Goal: Communication & Community: Share content

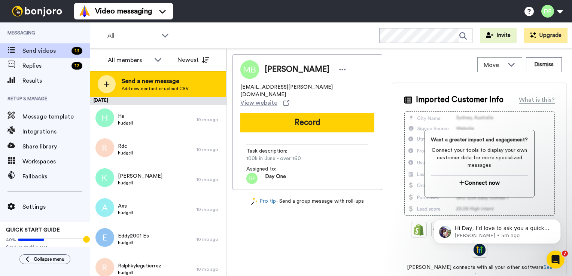
click at [150, 79] on span "Send a new message" at bounding box center [155, 81] width 67 height 9
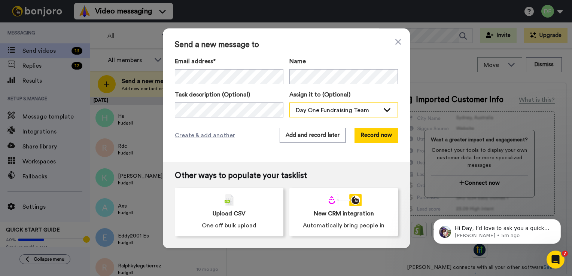
click at [331, 106] on div "Day One Fundraising Team" at bounding box center [338, 110] width 84 height 9
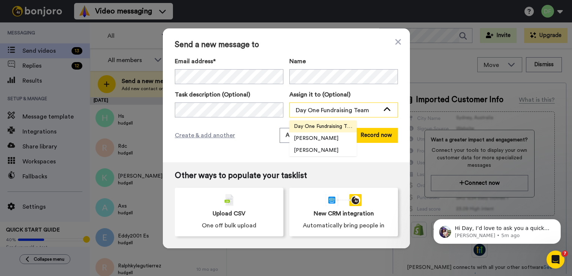
click at [331, 106] on div "Day One Fundraising Team" at bounding box center [338, 110] width 84 height 9
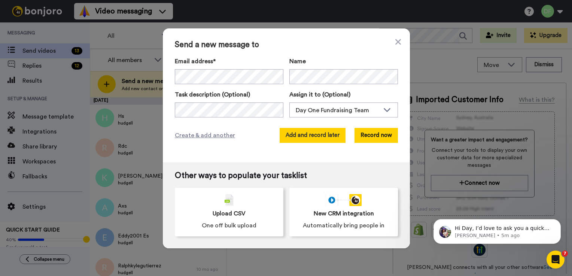
click at [325, 135] on button "Add and record later" at bounding box center [312, 135] width 66 height 15
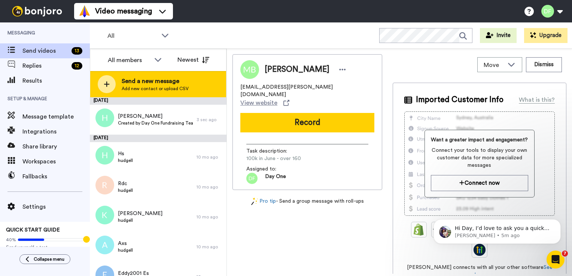
click at [146, 85] on span "Send a new message" at bounding box center [155, 81] width 67 height 9
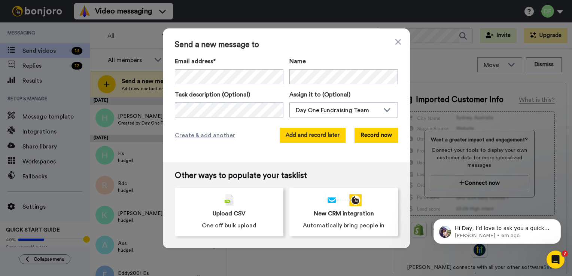
click at [326, 137] on button "Add and record later" at bounding box center [312, 135] width 66 height 15
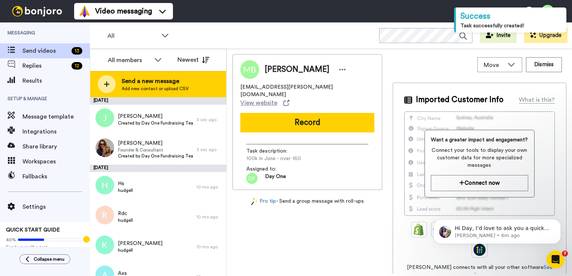
click at [149, 82] on span "Send a new message" at bounding box center [155, 81] width 67 height 9
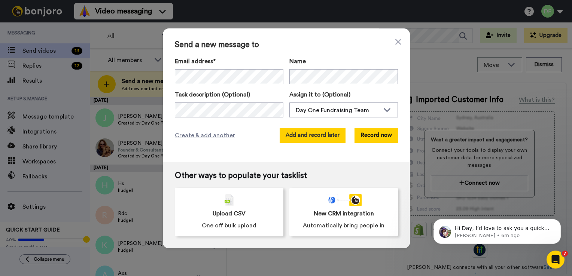
click at [317, 137] on button "Add and record later" at bounding box center [312, 135] width 66 height 15
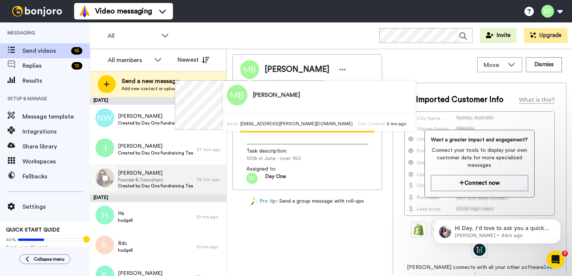
click at [158, 182] on span "Founder & Consultant" at bounding box center [155, 180] width 75 height 6
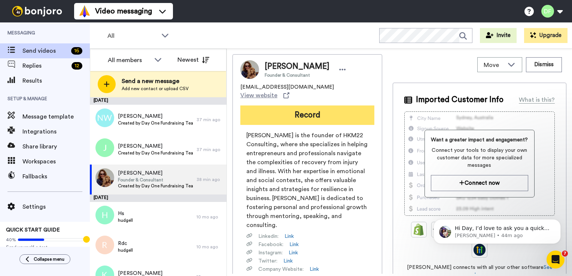
click at [308, 107] on button "Record" at bounding box center [307, 115] width 134 height 19
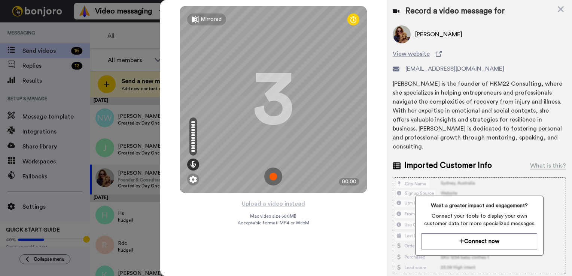
click at [275, 109] on div "3" at bounding box center [273, 99] width 41 height 56
click at [274, 128] on div "3" at bounding box center [273, 99] width 41 height 56
click at [275, 176] on img at bounding box center [273, 177] width 18 height 18
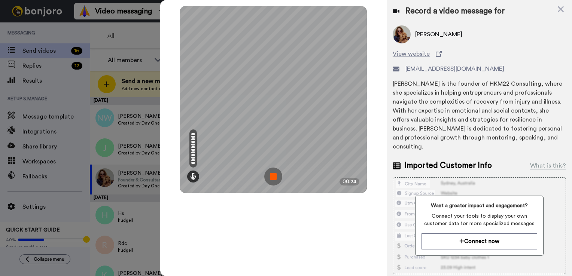
click at [275, 176] on img at bounding box center [273, 177] width 18 height 18
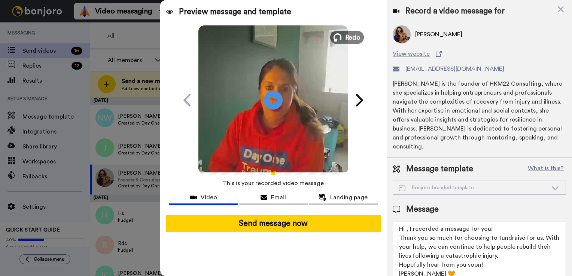
click at [358, 31] on button "Redo" at bounding box center [347, 37] width 34 height 13
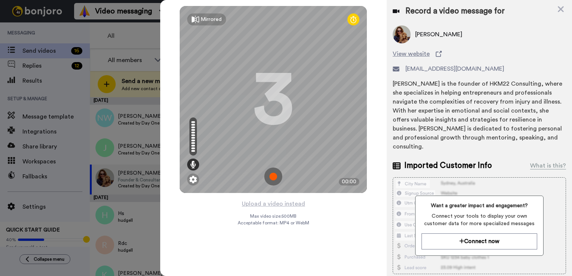
click at [277, 180] on img at bounding box center [273, 177] width 18 height 18
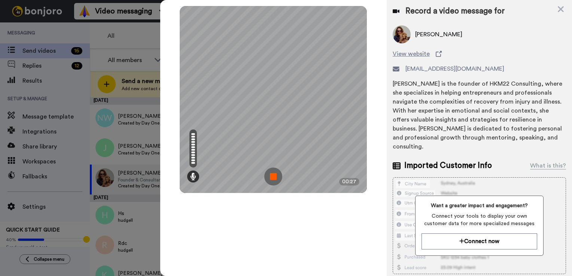
click at [277, 180] on img at bounding box center [273, 177] width 18 height 18
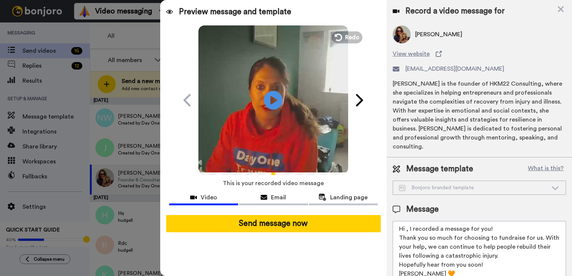
drag, startPoint x: 419, startPoint y: 264, endPoint x: 397, endPoint y: 264, distance: 22.4
click at [397, 264] on textarea "Hi , I recorded a message for you! Thank you so much for choosing to fundraise …" at bounding box center [478, 254] width 173 height 67
click at [454, 256] on textarea "Hi , I recorded a message for you! Thank you so much for choosing to fundraise …" at bounding box center [478, 254] width 173 height 67
drag, startPoint x: 478, startPoint y: 256, endPoint x: 398, endPoint y: 255, distance: 80.1
click at [398, 255] on textarea "Hi , I recorded a message for you! Thank you so much for choosing to fundraise …" at bounding box center [478, 254] width 173 height 67
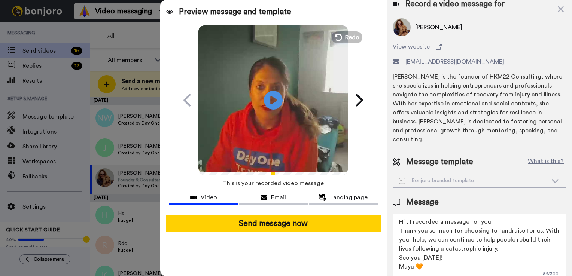
scroll to position [9, 0]
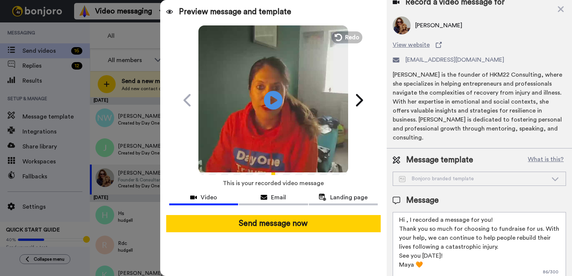
drag, startPoint x: 439, startPoint y: 261, endPoint x: 391, endPoint y: 204, distance: 74.1
click at [391, 204] on div "Message template What is this? Bonjoro branded template Bonjoro branded templat…" at bounding box center [479, 217] width 185 height 137
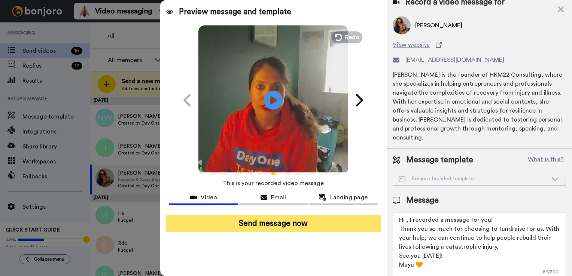
type textarea "Hi , I recorded a message for you! Thank you so much for choosing to fundraise …"
click at [312, 226] on button "Send message now" at bounding box center [273, 223] width 214 height 17
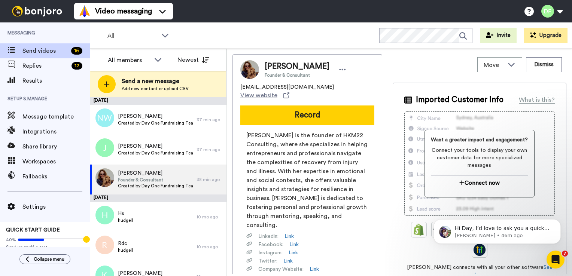
scroll to position [0, 0]
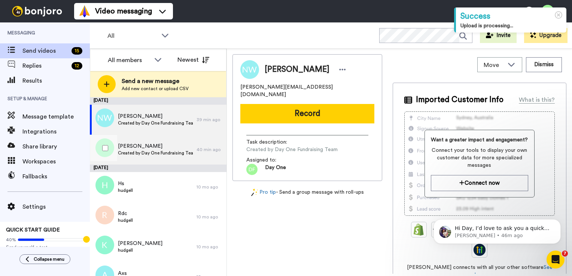
click at [135, 144] on span "[PERSON_NAME]" at bounding box center [155, 146] width 75 height 7
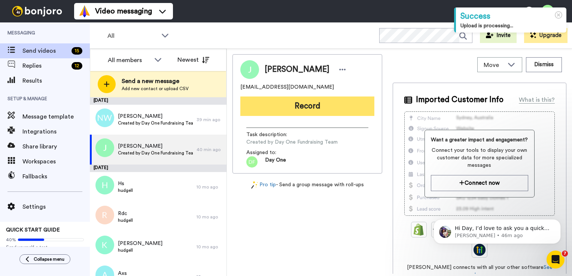
click at [310, 103] on button "Record" at bounding box center [307, 106] width 134 height 19
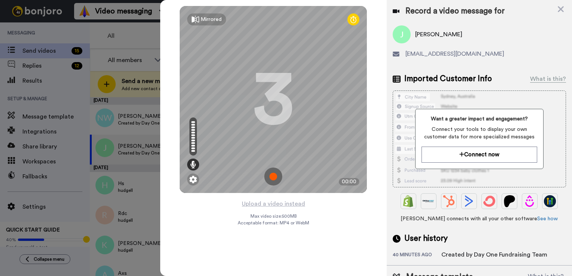
click at [271, 179] on img at bounding box center [273, 177] width 18 height 18
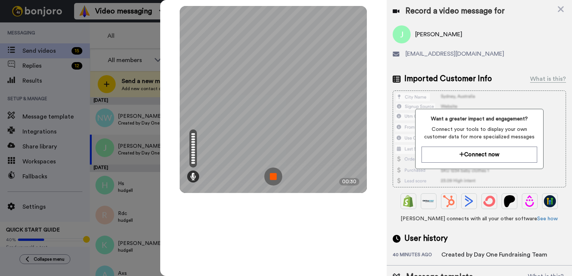
click at [275, 178] on img at bounding box center [273, 177] width 18 height 18
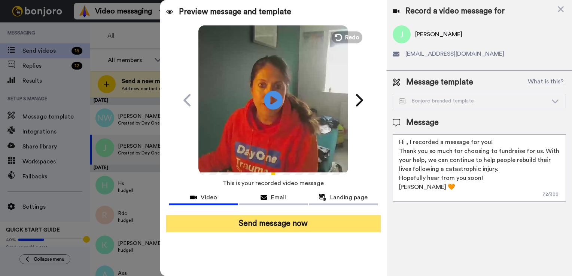
click at [286, 224] on button "Send message now" at bounding box center [273, 223] width 214 height 17
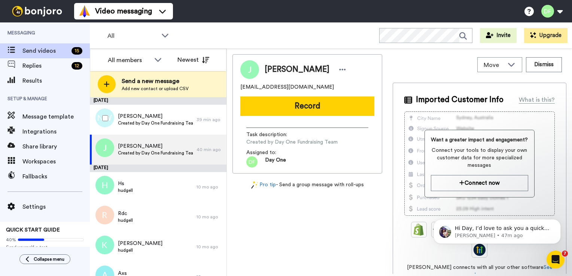
click at [141, 120] on span "Created by Day One Fundraising Team" at bounding box center [155, 123] width 75 height 6
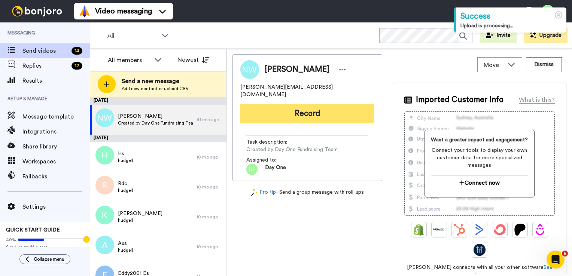
click at [311, 107] on button "Record" at bounding box center [307, 113] width 134 height 19
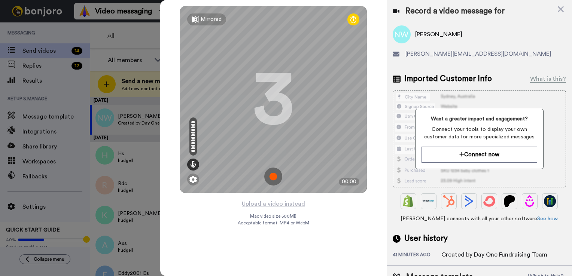
click at [273, 176] on img at bounding box center [273, 177] width 18 height 18
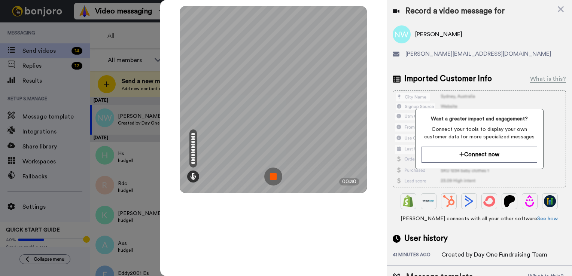
click at [273, 176] on img at bounding box center [273, 177] width 18 height 18
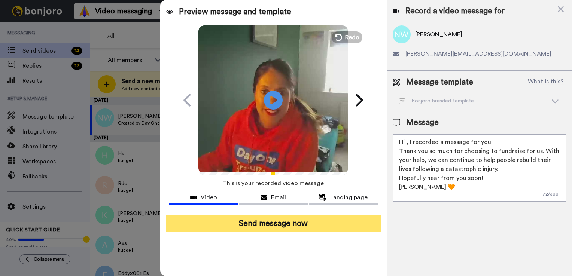
click at [282, 224] on button "Send message now" at bounding box center [273, 223] width 214 height 17
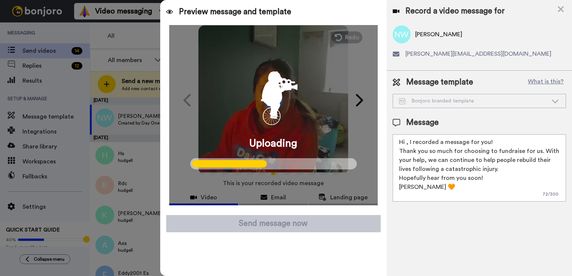
click at [434, 192] on textarea "Hi , I recorded a message for you! Thank you so much for choosing to fundraise …" at bounding box center [478, 167] width 173 height 67
drag, startPoint x: 434, startPoint y: 186, endPoint x: 389, endPoint y: 133, distance: 69.8
click at [389, 133] on div "Message template What is this? Bonjoro branded template Bonjoro branded templat…" at bounding box center [479, 139] width 185 height 137
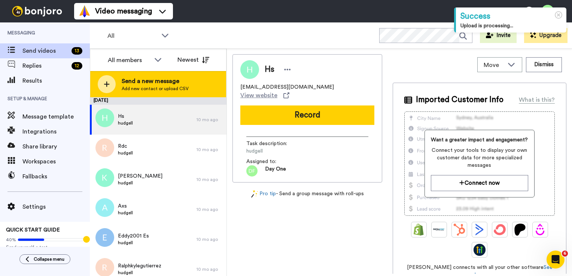
click at [151, 85] on span "Send a new message" at bounding box center [155, 81] width 67 height 9
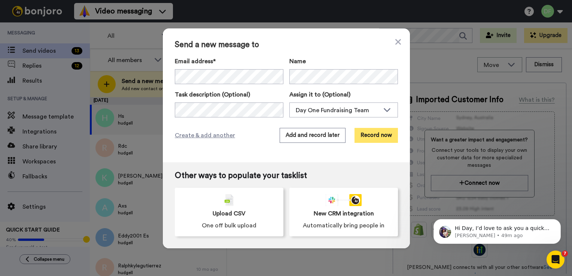
click at [383, 135] on button "Record now" at bounding box center [375, 135] width 43 height 15
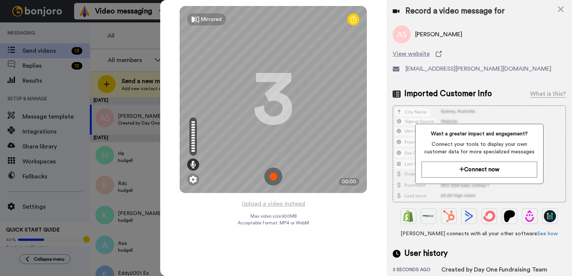
click at [275, 178] on img at bounding box center [273, 177] width 18 height 18
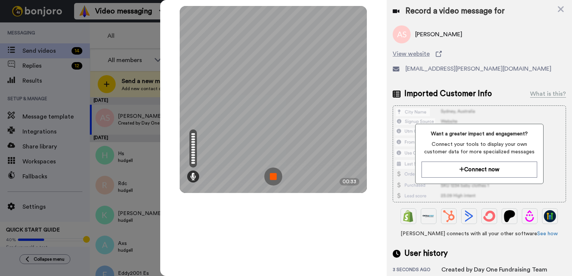
click at [277, 176] on img at bounding box center [273, 177] width 18 height 18
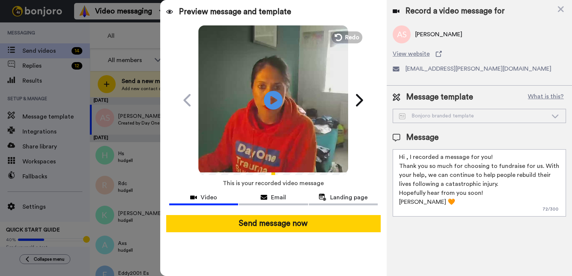
drag, startPoint x: 448, startPoint y: 207, endPoint x: 389, endPoint y: 152, distance: 81.0
click at [389, 152] on div "Message template What is this? Bonjoro branded template Bonjoro branded templat…" at bounding box center [479, 154] width 185 height 137
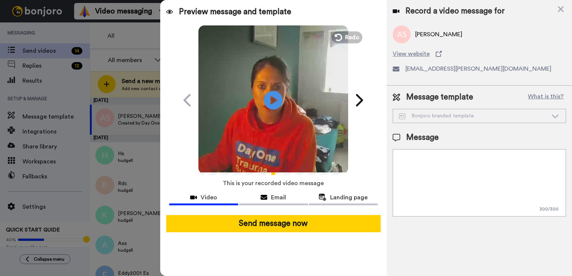
paste textarea "ashleigh.smith@sintons.co.uk"
type textarea "ashleigh.smith@sintons.co.uk"
drag, startPoint x: 477, startPoint y: 156, endPoint x: 372, endPoint y: 155, distance: 105.5
click at [372, 155] on div "Preview message and template Play/Pause Here's a personal video I recorded for …" at bounding box center [366, 138] width 412 height 276
click at [420, 213] on textarea at bounding box center [478, 182] width 173 height 67
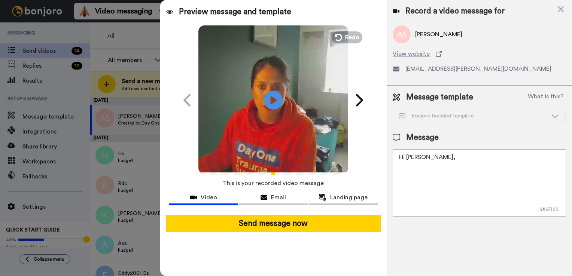
click at [446, 158] on textarea "Hi Ashleigh," at bounding box center [478, 182] width 173 height 67
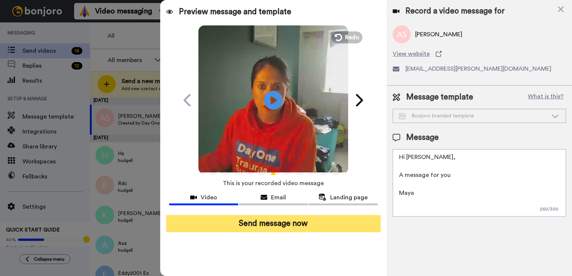
type textarea "Hi Ashleigh, A message for you Maya"
click at [289, 226] on button "Send message now" at bounding box center [273, 223] width 214 height 17
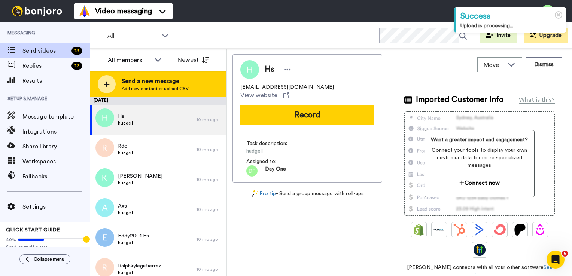
click at [149, 80] on span "Send a new message" at bounding box center [155, 81] width 67 height 9
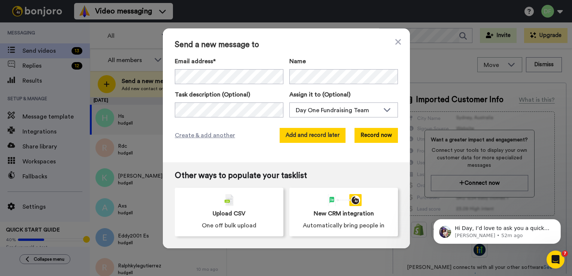
click at [318, 134] on button "Add and record later" at bounding box center [312, 135] width 66 height 15
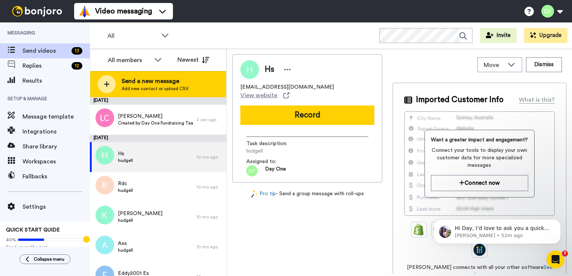
click at [138, 86] on span "Add new contact or upload CSV" at bounding box center [155, 89] width 67 height 6
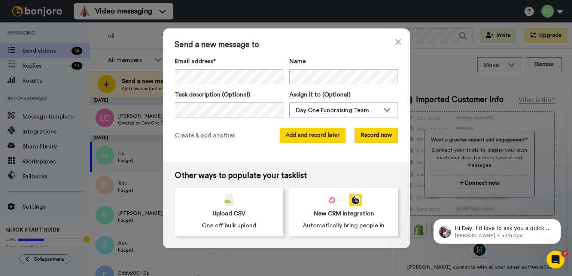
click at [324, 137] on button "Add and record later" at bounding box center [312, 135] width 66 height 15
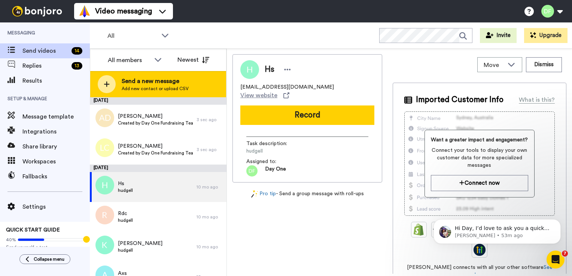
click at [143, 83] on span "Send a new message" at bounding box center [155, 81] width 67 height 9
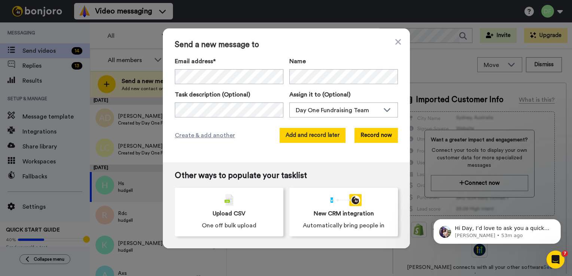
click at [319, 137] on button "Add and record later" at bounding box center [312, 135] width 66 height 15
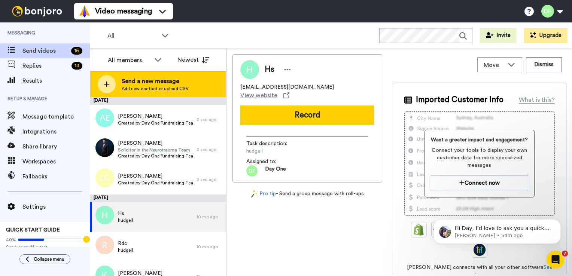
click at [130, 79] on span "Send a new message" at bounding box center [155, 81] width 67 height 9
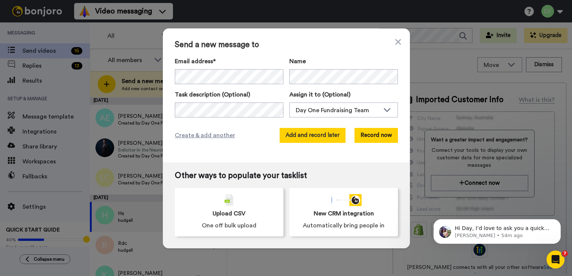
click at [306, 137] on button "Add and record later" at bounding box center [312, 135] width 66 height 15
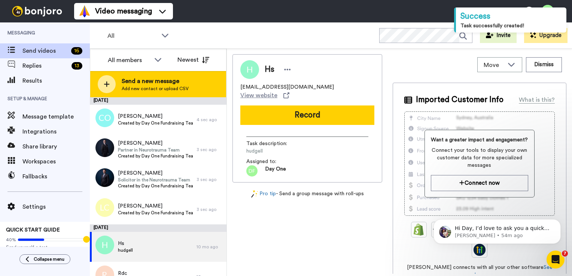
click at [132, 82] on span "Send a new message" at bounding box center [155, 81] width 67 height 9
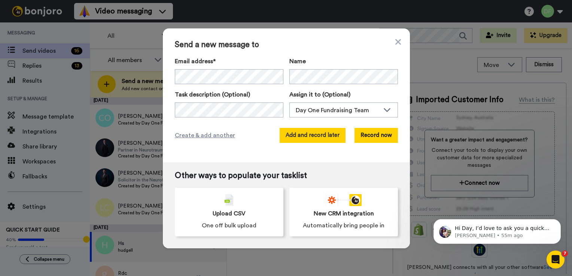
click at [334, 136] on button "Add and record later" at bounding box center [312, 135] width 66 height 15
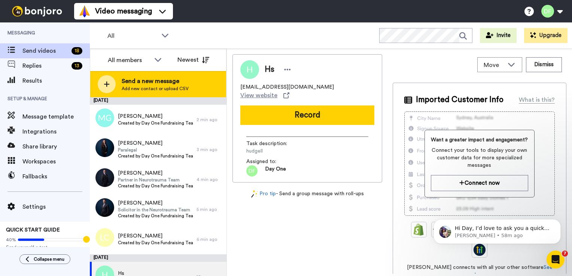
click at [148, 83] on span "Send a new message" at bounding box center [155, 81] width 67 height 9
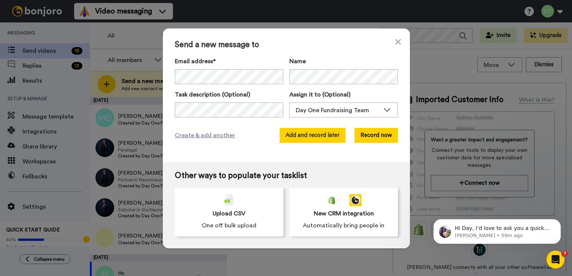
click at [299, 135] on button "Add and record later" at bounding box center [312, 135] width 66 height 15
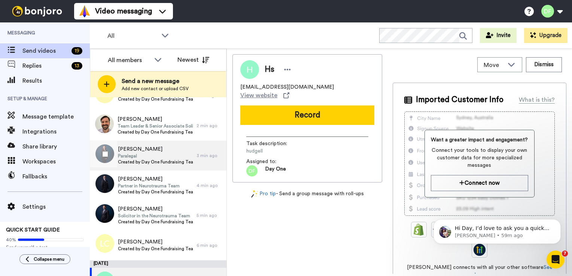
scroll to position [37, 0]
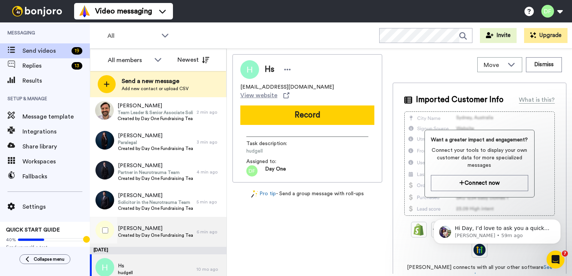
click at [163, 232] on span "Louise Clark" at bounding box center [155, 228] width 75 height 7
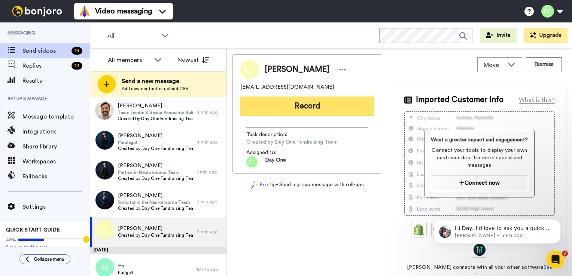
click at [310, 106] on button "Record" at bounding box center [307, 106] width 134 height 19
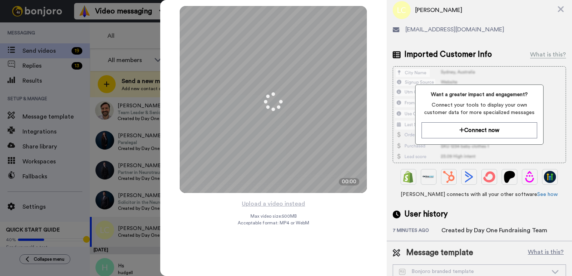
scroll to position [32, 0]
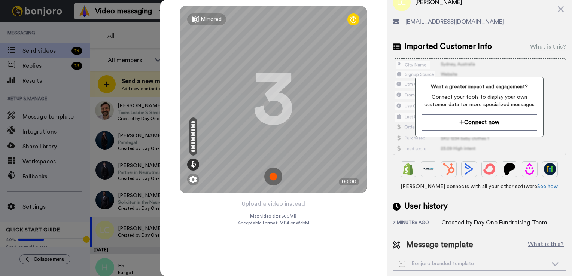
click at [275, 176] on img at bounding box center [273, 177] width 18 height 18
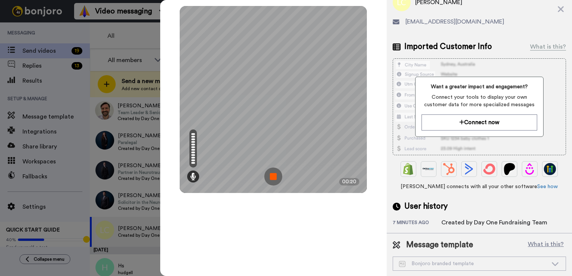
click at [280, 177] on img at bounding box center [273, 177] width 18 height 18
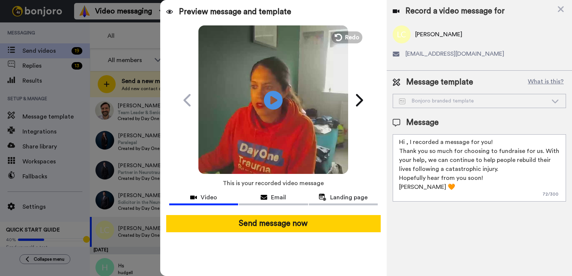
scroll to position [0, 0]
click at [342, 36] on button "Redo" at bounding box center [347, 37] width 34 height 13
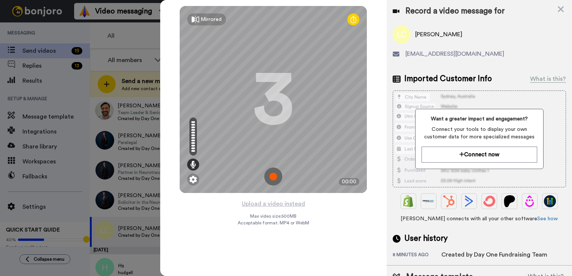
click at [272, 183] on img at bounding box center [273, 177] width 18 height 18
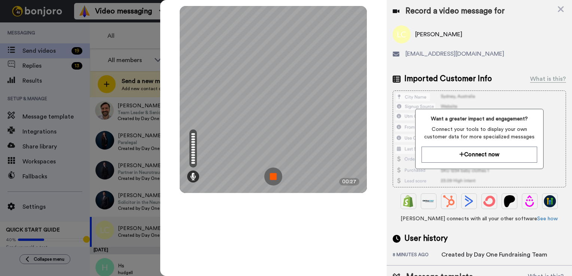
click at [272, 174] on img at bounding box center [273, 177] width 18 height 18
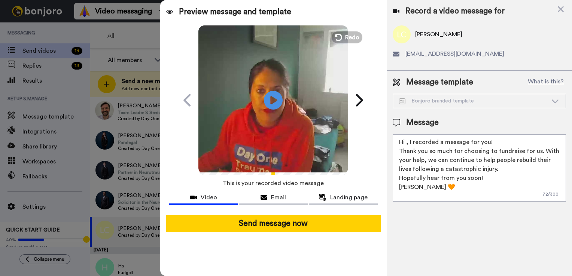
click at [482, 177] on textarea "Hi , I recorded a message for you! Thank you so much for choosing to fundraise …" at bounding box center [478, 167] width 173 height 67
drag, startPoint x: 461, startPoint y: 177, endPoint x: 394, endPoint y: 178, distance: 67.4
click at [394, 178] on textarea "Hi , I recorded a message for you! Thank you so much for choosing to fundraise …" at bounding box center [478, 167] width 173 height 67
drag, startPoint x: 422, startPoint y: 187, endPoint x: 398, endPoint y: 189, distance: 23.2
click at [398, 189] on textarea "Hi , I recorded a message for you! Thank you so much for choosing to fundraise …" at bounding box center [478, 167] width 173 height 67
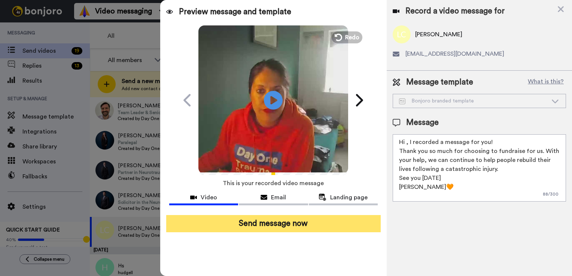
type textarea "Hi , I recorded a message for you! Thank you so much for choosing to fundraise …"
click at [287, 225] on button "Send message now" at bounding box center [273, 223] width 214 height 17
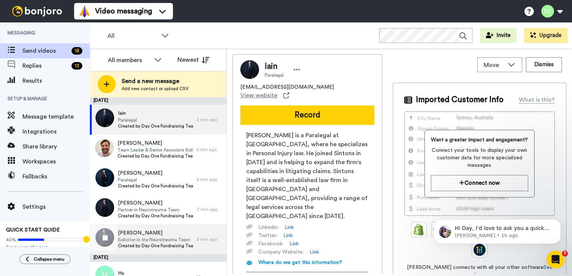
click at [147, 239] on span "Solicitor in the Neurotrauma Team" at bounding box center [155, 240] width 75 height 6
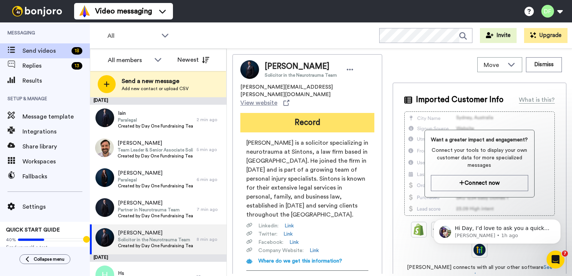
click at [299, 113] on button "Record" at bounding box center [307, 122] width 134 height 19
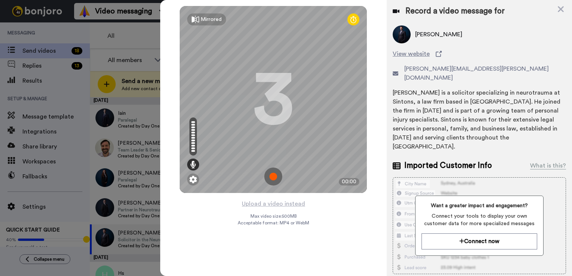
click at [272, 180] on img at bounding box center [273, 177] width 18 height 18
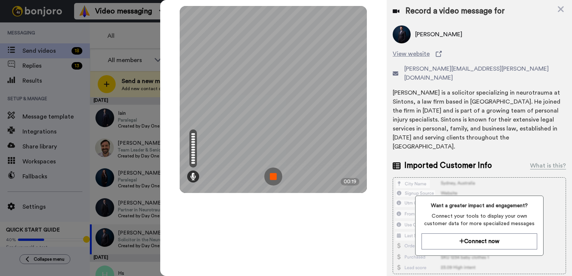
click at [273, 177] on img at bounding box center [273, 177] width 18 height 18
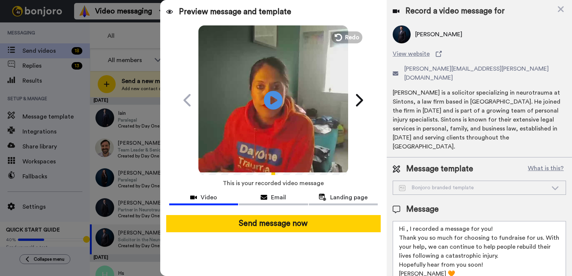
drag, startPoint x: 421, startPoint y: 254, endPoint x: 400, endPoint y: 246, distance: 21.9
click at [400, 246] on textarea "Hi , I recorded a message for you! Thank you so much for choosing to fundraise …" at bounding box center [478, 254] width 173 height 67
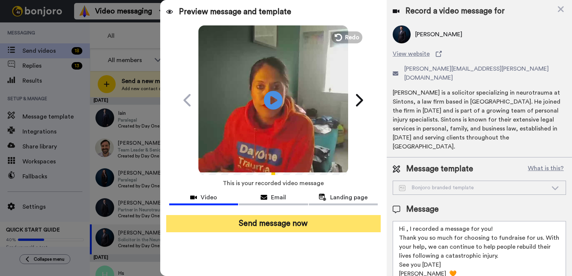
type textarea "Hi , I recorded a message for you! Thank you so much for choosing to fundraise …"
click at [290, 222] on button "Send message now" at bounding box center [273, 223] width 214 height 17
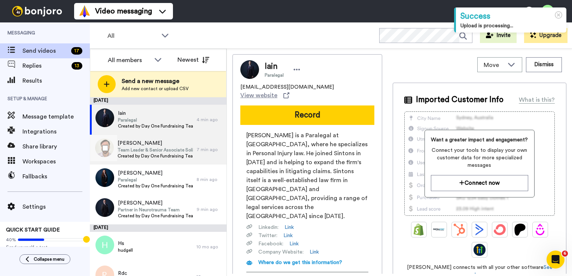
click at [167, 153] on span "Created by Day One Fundraising Team" at bounding box center [154, 156] width 75 height 6
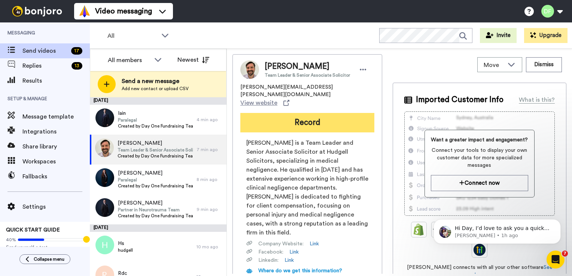
click at [319, 116] on button "Record" at bounding box center [307, 122] width 134 height 19
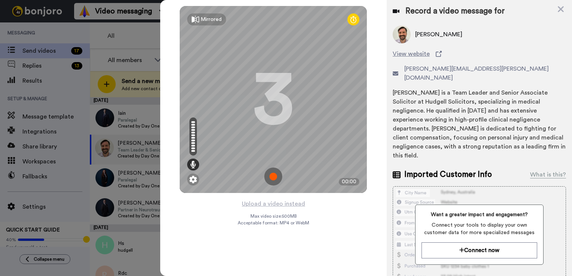
click at [275, 172] on img at bounding box center [273, 177] width 18 height 18
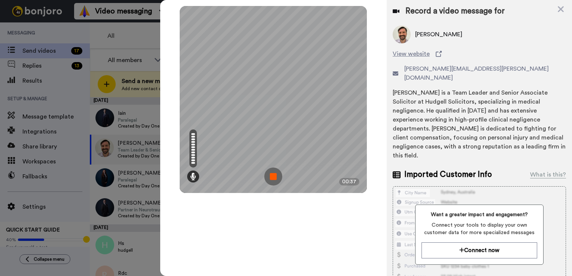
click at [273, 175] on img at bounding box center [273, 177] width 18 height 18
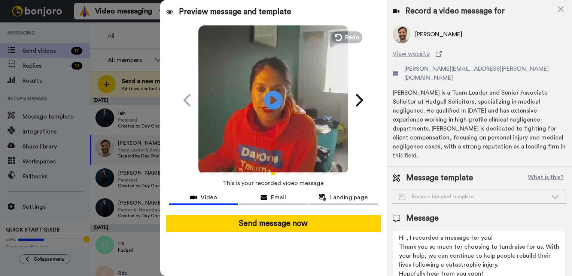
scroll to position [18, 0]
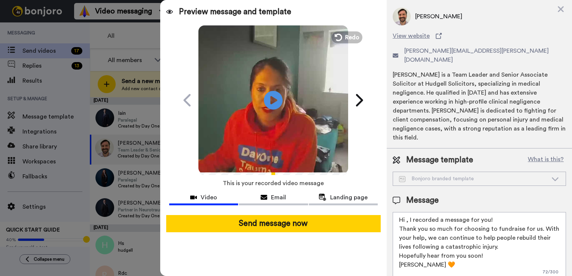
drag, startPoint x: 421, startPoint y: 256, endPoint x: 395, endPoint y: 245, distance: 28.3
click at [395, 245] on textarea "Hi , I recorded a message for you! Thank you so much for choosing to fundraise …" at bounding box center [478, 245] width 173 height 67
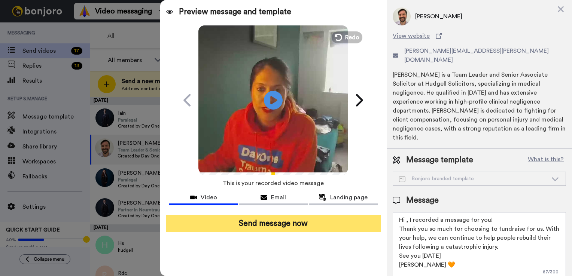
type textarea "Hi , I recorded a message for you! Thank you so much for choosing to fundraise …"
click at [293, 223] on button "Send message now" at bounding box center [273, 223] width 214 height 17
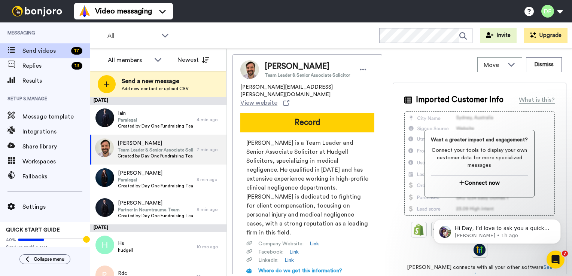
scroll to position [0, 0]
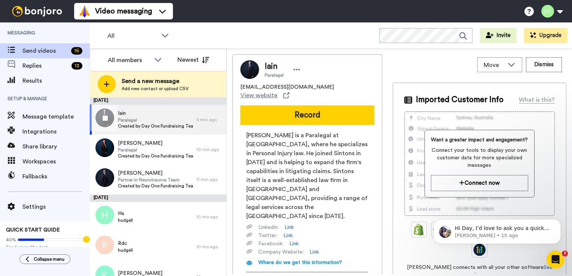
click at [135, 120] on span "Paralegal" at bounding box center [155, 120] width 75 height 6
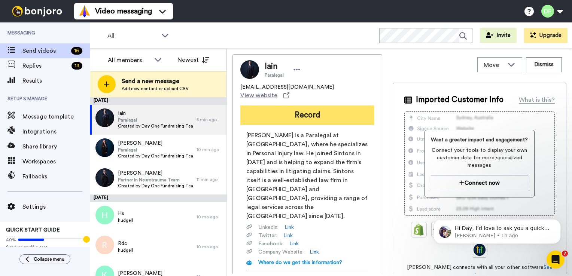
click at [319, 109] on button "Record" at bounding box center [307, 115] width 134 height 19
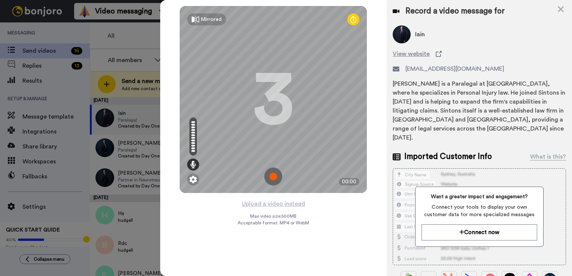
click at [271, 179] on img at bounding box center [273, 177] width 18 height 18
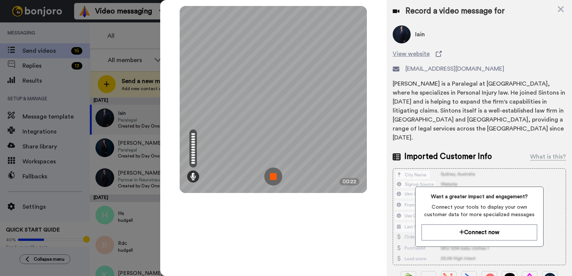
click at [271, 179] on img at bounding box center [273, 177] width 18 height 18
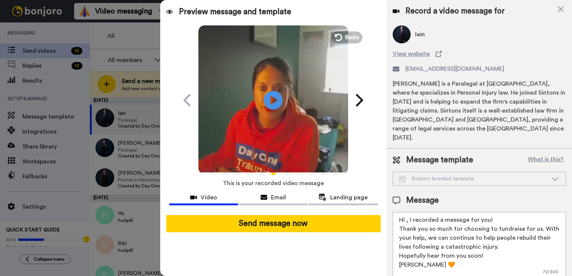
drag, startPoint x: 421, startPoint y: 255, endPoint x: 400, endPoint y: 247, distance: 23.0
click at [400, 247] on textarea "Hi , I recorded a message for you! Thank you so much for choosing to fundraise …" at bounding box center [478, 245] width 173 height 67
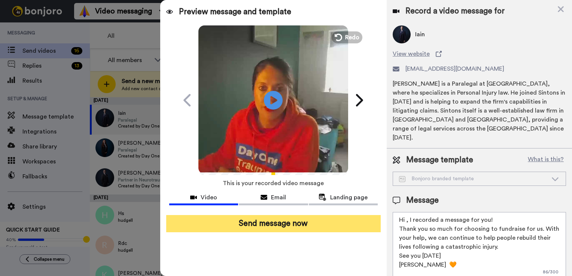
type textarea "Hi , I recorded a message for you! Thank you so much for choosing to fundraise …"
click at [289, 222] on button "Send message now" at bounding box center [273, 223] width 214 height 17
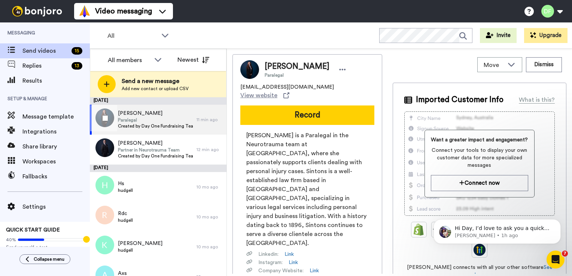
click at [163, 117] on span "Paralegal" at bounding box center [155, 120] width 75 height 6
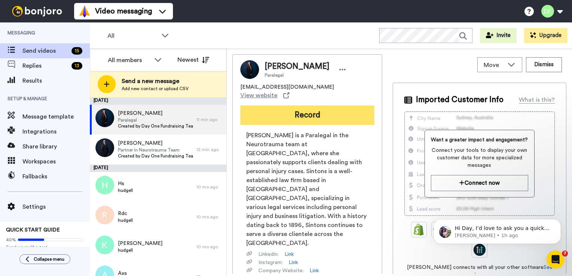
click at [298, 110] on button "Record" at bounding box center [307, 115] width 134 height 19
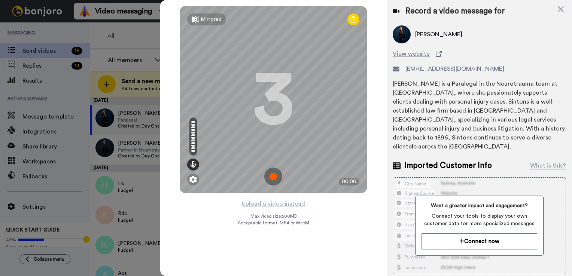
click at [278, 174] on img at bounding box center [273, 177] width 18 height 18
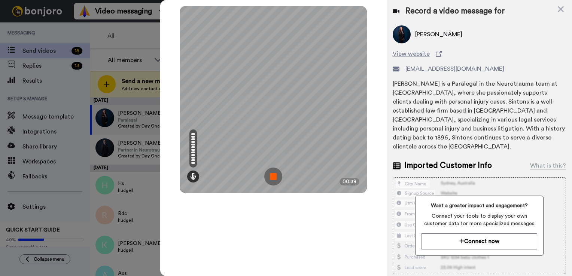
click at [274, 179] on img at bounding box center [273, 177] width 18 height 18
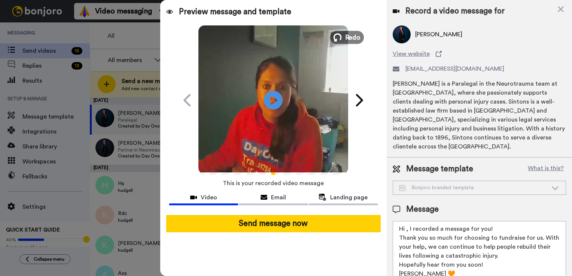
click at [351, 40] on span "Redo" at bounding box center [353, 37] width 16 height 10
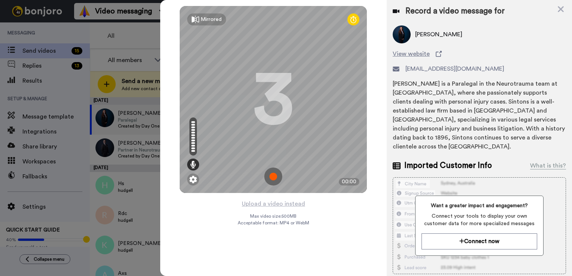
click at [272, 174] on img at bounding box center [273, 177] width 18 height 18
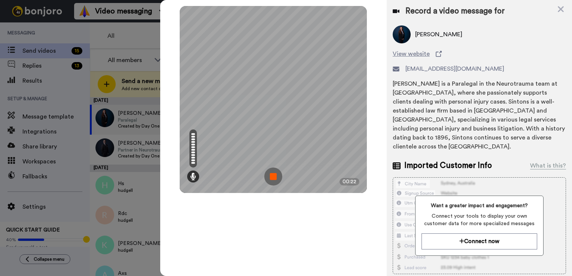
click at [275, 176] on img at bounding box center [273, 177] width 18 height 18
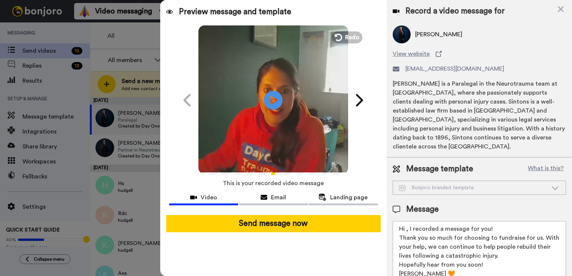
click at [415, 262] on textarea "Hi , I recorded a message for you! Thank you so much for choosing to fundraise …" at bounding box center [478, 254] width 173 height 67
drag, startPoint x: 420, startPoint y: 265, endPoint x: 397, endPoint y: 251, distance: 26.8
click at [397, 251] on textarea "Hi , I recorded a message for you! Thank you so much for choosing to fundraise …" at bounding box center [478, 254] width 173 height 67
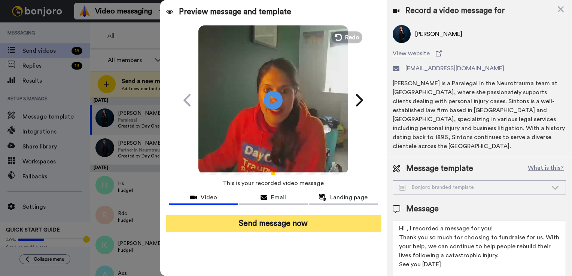
type textarea "Hi , I recorded a message for you! Thank you so much for choosing to fundraise …"
click at [263, 224] on button "Send message now" at bounding box center [273, 223] width 214 height 17
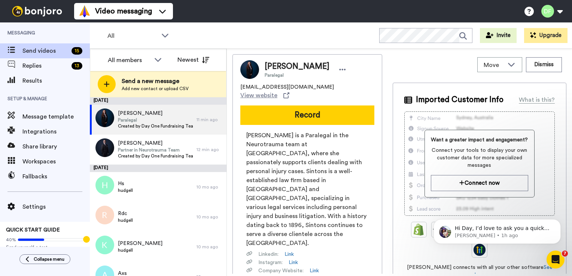
scroll to position [0, 0]
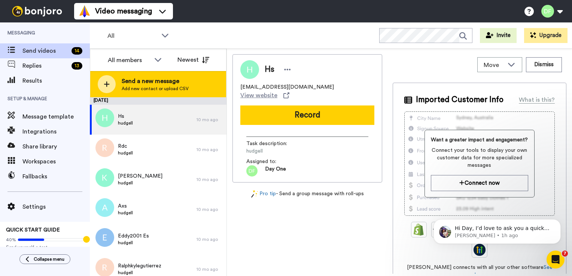
click at [154, 80] on span "Send a new message" at bounding box center [155, 81] width 67 height 9
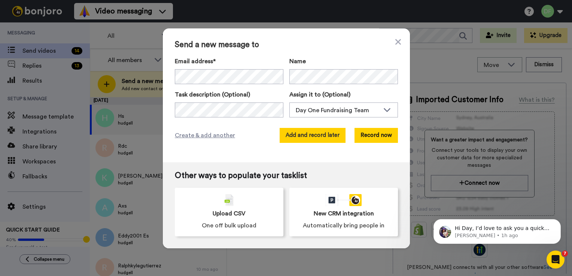
click at [330, 131] on button "Add and record later" at bounding box center [312, 135] width 66 height 15
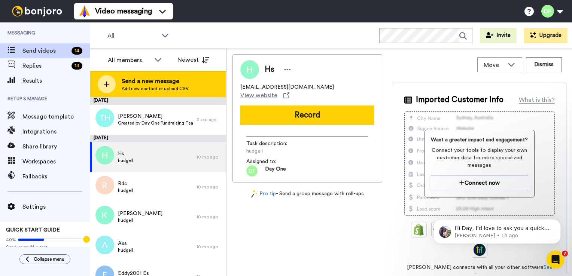
click at [133, 83] on span "Send a new message" at bounding box center [155, 81] width 67 height 9
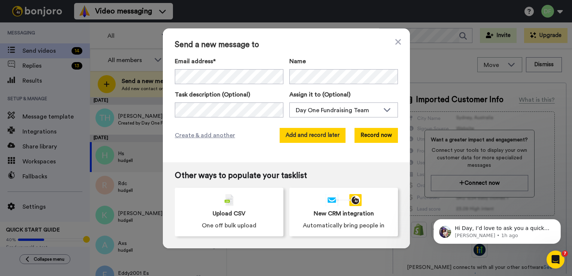
click at [307, 138] on button "Add and record later" at bounding box center [312, 135] width 66 height 15
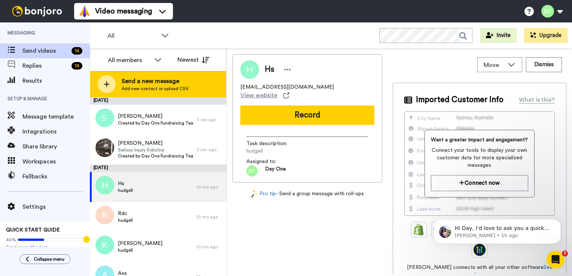
click at [151, 84] on span "Send a new message" at bounding box center [155, 81] width 67 height 9
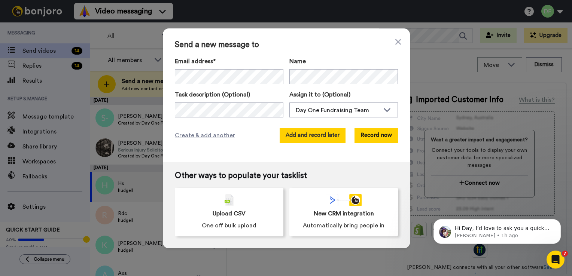
click at [302, 140] on button "Add and record later" at bounding box center [312, 135] width 66 height 15
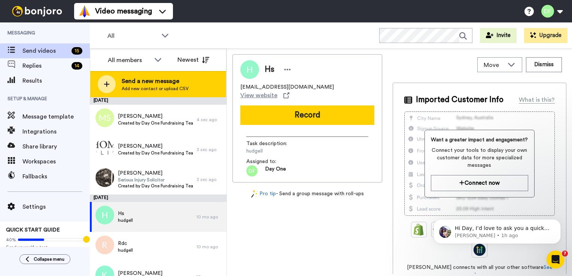
click at [154, 87] on span "Add new contact or upload CSV" at bounding box center [155, 89] width 67 height 6
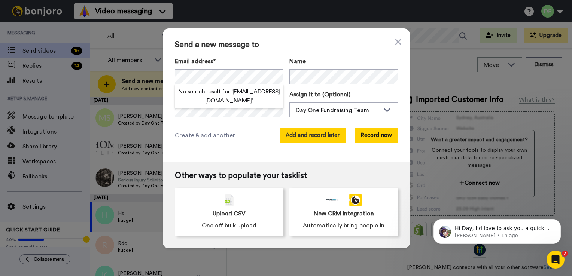
click at [298, 134] on button "Add and record later" at bounding box center [312, 135] width 66 height 15
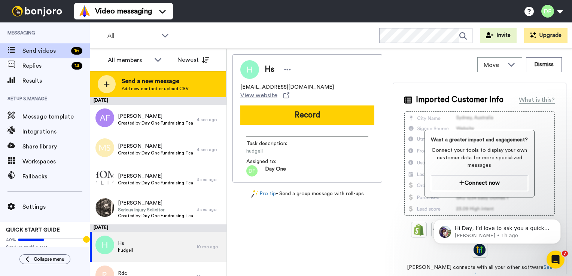
click at [147, 83] on span "Send a new message" at bounding box center [155, 81] width 67 height 9
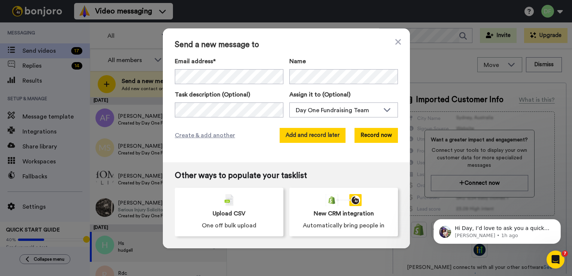
click at [312, 134] on button "Add and record later" at bounding box center [312, 135] width 66 height 15
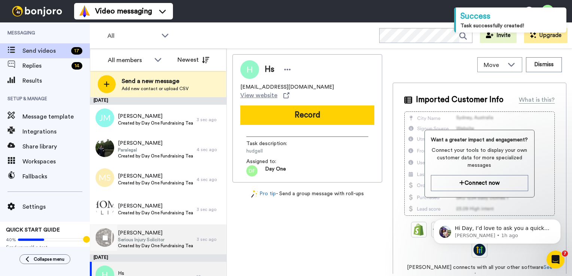
click at [158, 240] on span "Serious Injury Solicitor" at bounding box center [155, 240] width 75 height 6
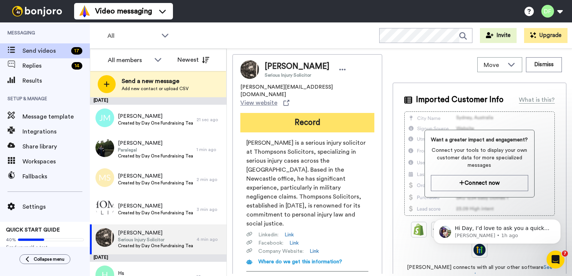
click at [307, 116] on button "Record" at bounding box center [307, 122] width 134 height 19
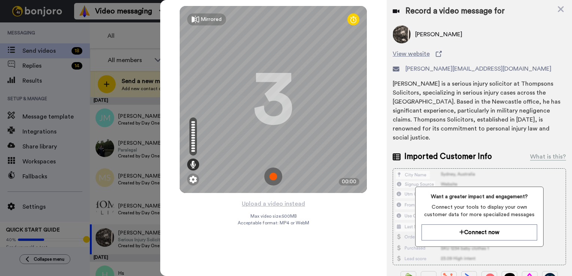
click at [277, 180] on img at bounding box center [273, 177] width 18 height 18
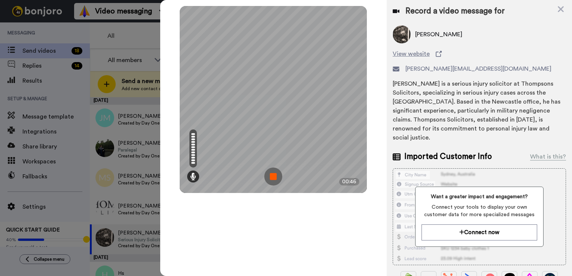
click at [276, 180] on img at bounding box center [273, 177] width 18 height 18
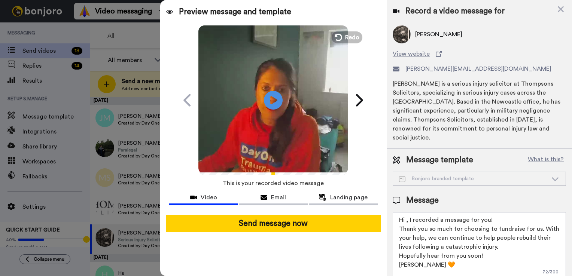
drag, startPoint x: 421, startPoint y: 256, endPoint x: 400, endPoint y: 246, distance: 22.6
click at [400, 246] on textarea "Hi , I recorded a message for you! Thank you so much for choosing to fundraise …" at bounding box center [478, 245] width 173 height 67
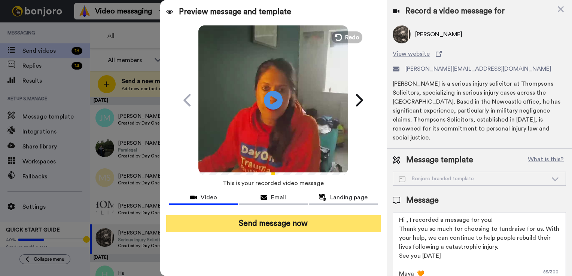
type textarea "Hi , I recorded a message for you! Thank you so much for choosing to fundraise …"
click at [271, 223] on button "Send message now" at bounding box center [273, 223] width 214 height 17
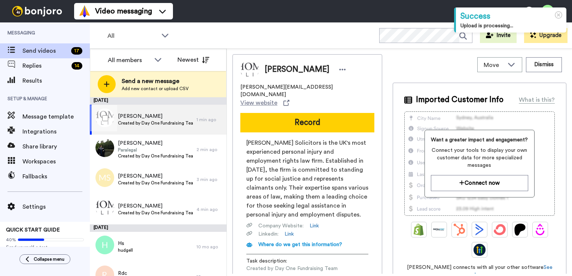
click at [147, 118] on span "[PERSON_NAME]" at bounding box center [155, 116] width 75 height 7
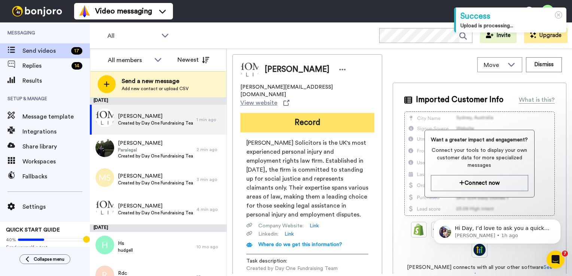
click at [284, 113] on button "Record" at bounding box center [307, 122] width 134 height 19
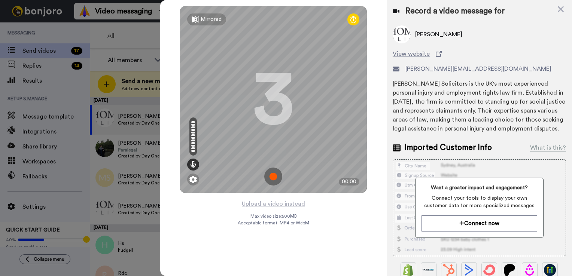
click at [273, 178] on img at bounding box center [273, 177] width 18 height 18
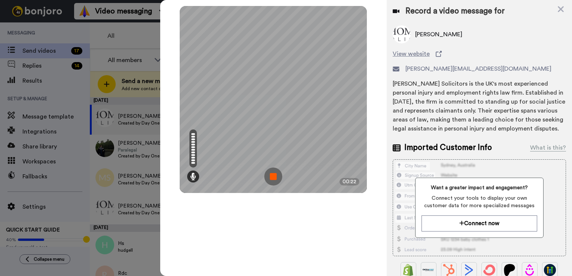
click at [271, 174] on img at bounding box center [273, 177] width 18 height 18
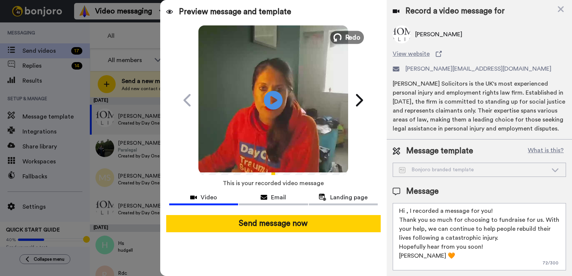
click at [355, 37] on span "Redo" at bounding box center [353, 37] width 16 height 10
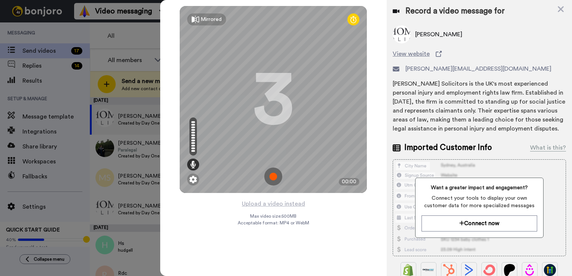
click at [277, 173] on img at bounding box center [273, 177] width 18 height 18
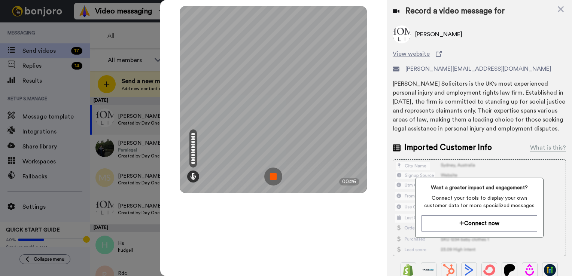
click at [280, 175] on img at bounding box center [273, 177] width 18 height 18
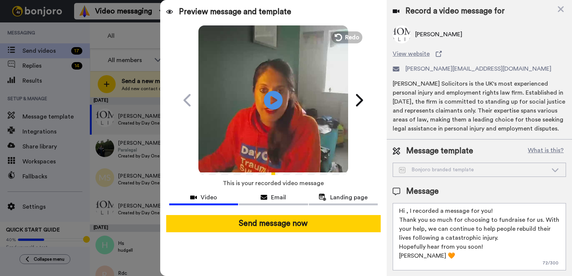
drag, startPoint x: 422, startPoint y: 258, endPoint x: 400, endPoint y: 246, distance: 25.4
click at [400, 246] on textarea "Hi , I recorded a message for you! Thank you so much for choosing to fundraise …" at bounding box center [478, 236] width 173 height 67
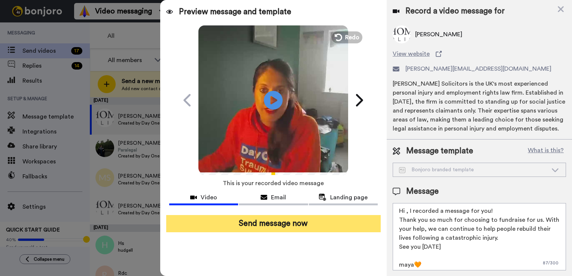
type textarea "Hi , I recorded a message for you! Thank you so much for choosing to fundraise …"
click at [346, 229] on button "Send message now" at bounding box center [273, 223] width 214 height 17
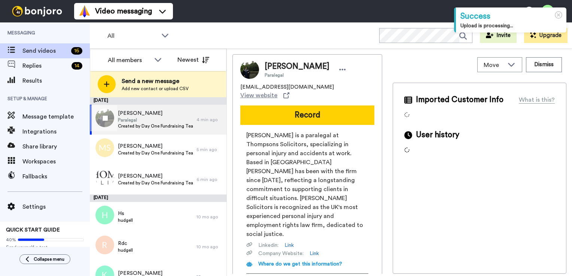
click at [147, 123] on span "Created by Day One Fundraising Team" at bounding box center [155, 126] width 75 height 6
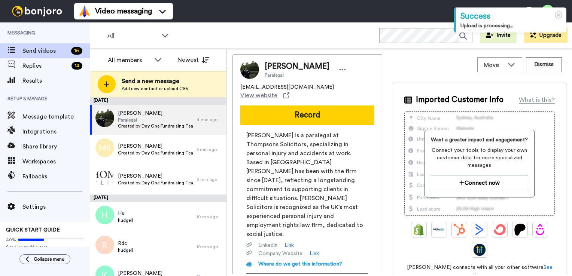
click at [310, 102] on div "Alex Fleming Paralegal alexanderfleming@thompsons.law View website Record Alex …" at bounding box center [307, 186] width 150 height 265
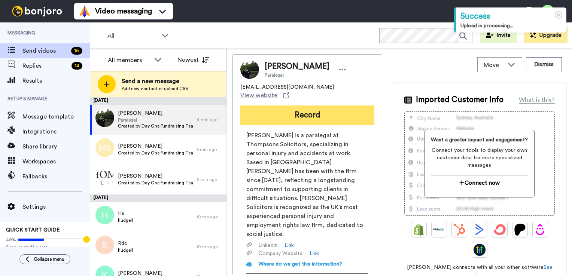
click at [310, 111] on button "Record" at bounding box center [307, 115] width 134 height 19
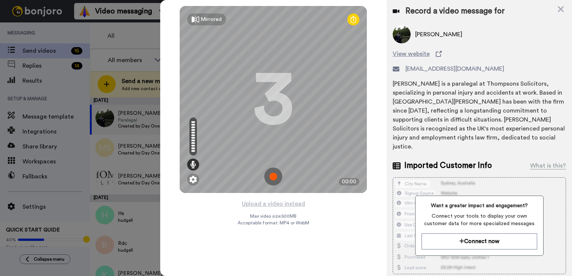
click at [274, 176] on img at bounding box center [273, 177] width 18 height 18
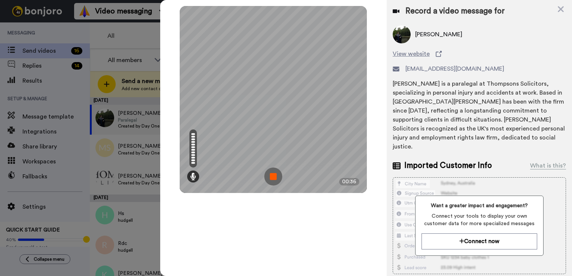
click at [272, 175] on img at bounding box center [273, 177] width 18 height 18
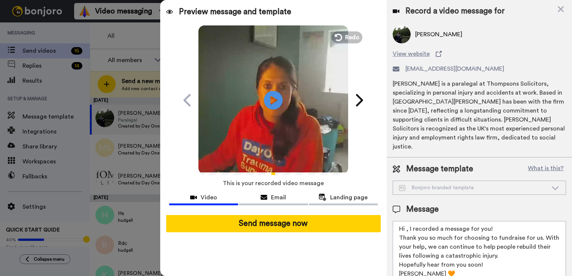
drag, startPoint x: 422, startPoint y: 265, endPoint x: 398, endPoint y: 252, distance: 27.3
click at [398, 252] on textarea "Hi , I recorded a message for you! Thank you so much for choosing to fundraise …" at bounding box center [478, 254] width 173 height 67
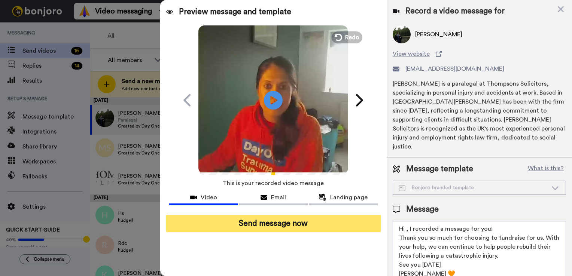
type textarea "Hi , I recorded a message for you! Thank you so much for choosing to fundraise …"
click at [301, 223] on button "Send message now" at bounding box center [273, 223] width 214 height 17
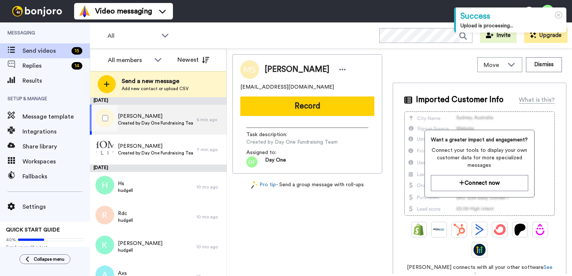
click at [160, 122] on span "Created by Day One Fundraising Team" at bounding box center [155, 123] width 75 height 6
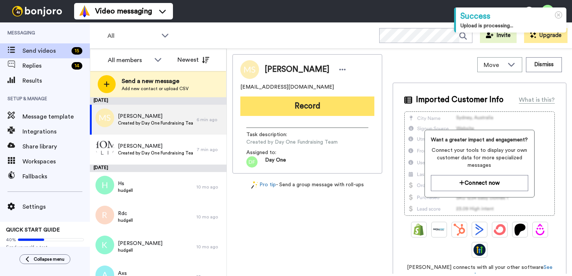
click at [297, 104] on button "Record" at bounding box center [307, 106] width 134 height 19
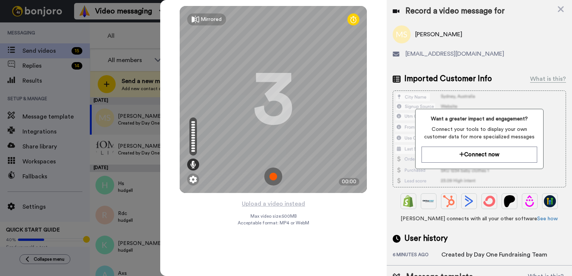
click at [271, 172] on img at bounding box center [273, 177] width 18 height 18
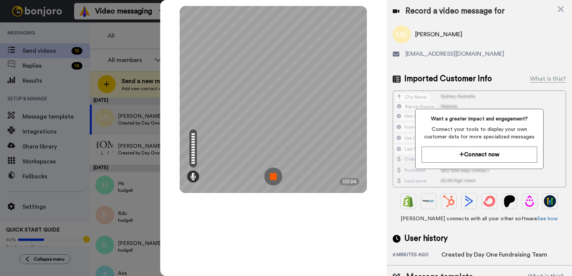
click at [275, 176] on img at bounding box center [273, 177] width 18 height 18
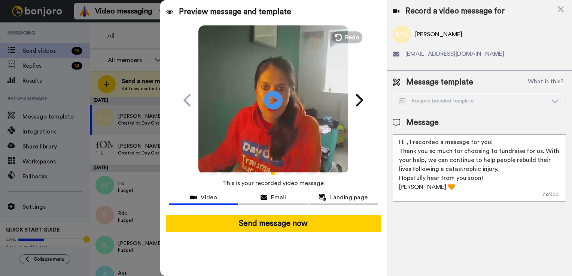
drag, startPoint x: 421, startPoint y: 187, endPoint x: 397, endPoint y: 176, distance: 26.3
click at [396, 177] on textarea "Hi , I recorded a message for you! Thank you so much for choosing to fundraise …" at bounding box center [478, 167] width 173 height 67
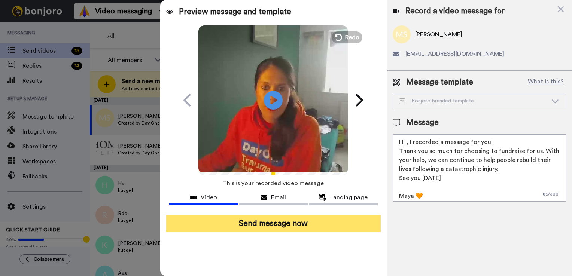
type textarea "Hi , I recorded a message for you! Thank you so much for choosing to fundraise …"
click at [315, 226] on button "Send message now" at bounding box center [273, 223] width 214 height 17
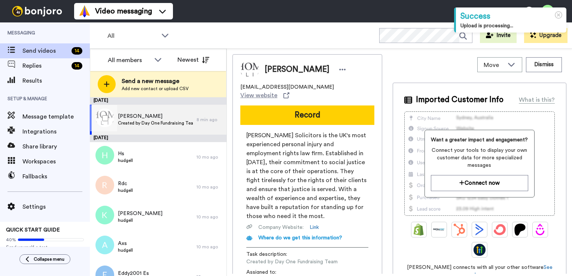
click at [147, 120] on span "Created by Day One Fundraising Team" at bounding box center [155, 123] width 75 height 6
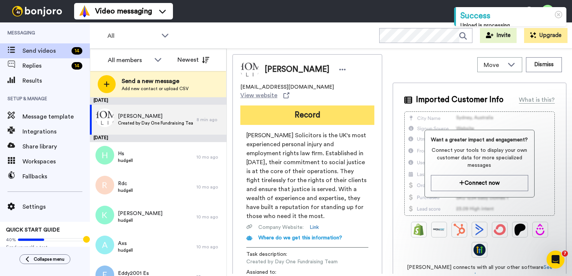
click at [307, 107] on button "Record" at bounding box center [307, 115] width 134 height 19
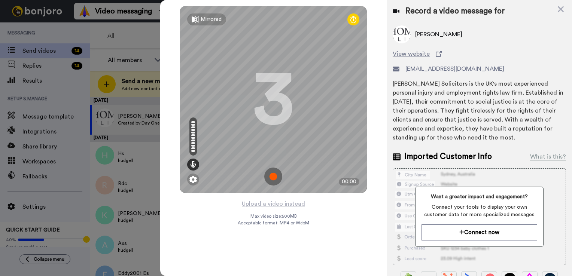
click at [275, 177] on img at bounding box center [273, 177] width 18 height 18
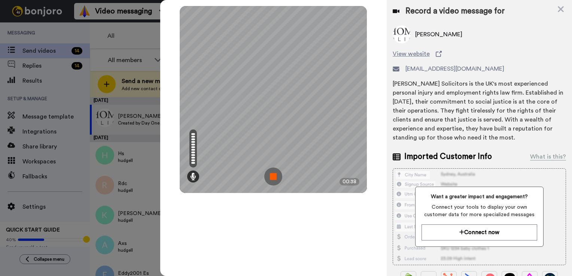
click at [272, 181] on img at bounding box center [273, 177] width 18 height 18
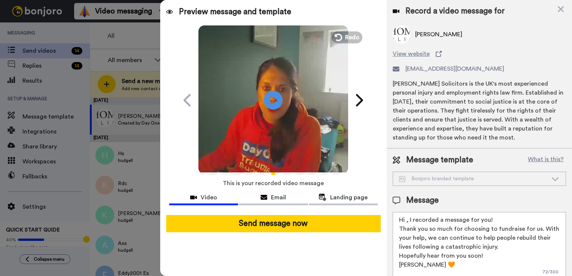
drag, startPoint x: 421, startPoint y: 265, endPoint x: 400, endPoint y: 256, distance: 22.5
click at [398, 256] on textarea "Hi , I recorded a message for you! Thank you so much for choosing to fundraise …" at bounding box center [478, 245] width 173 height 67
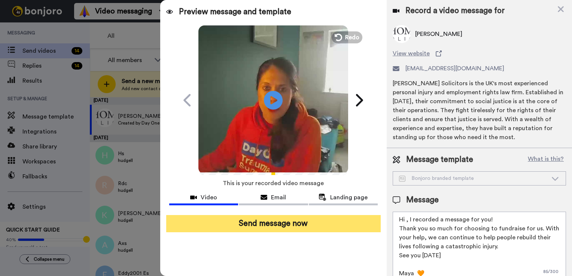
type textarea "Hi , I recorded a message for you! Thank you so much for choosing to fundraise …"
click at [304, 224] on button "Send message now" at bounding box center [273, 223] width 214 height 17
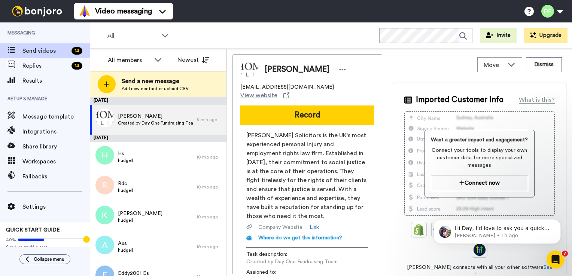
scroll to position [0, 0]
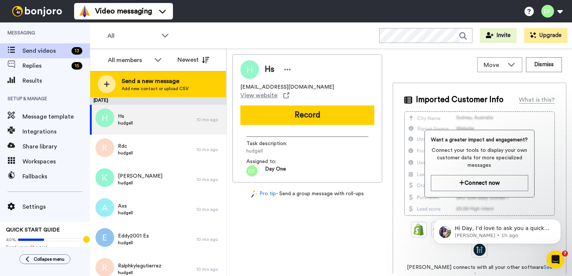
click at [148, 89] on span "Add new contact or upload CSV" at bounding box center [155, 89] width 67 height 6
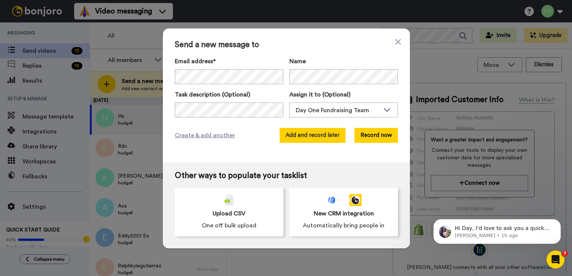
click at [323, 136] on button "Add and record later" at bounding box center [312, 135] width 66 height 15
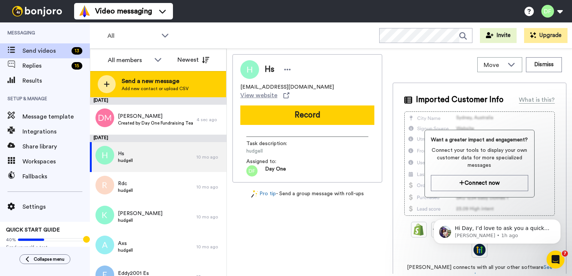
click at [140, 85] on span "Send a new message" at bounding box center [155, 81] width 67 height 9
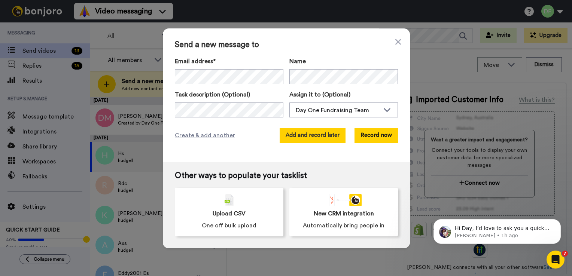
click at [319, 135] on button "Add and record later" at bounding box center [312, 135] width 66 height 15
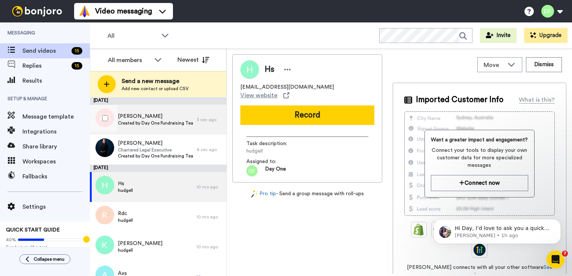
click at [157, 123] on span "Created by Day One Fundraising Team" at bounding box center [155, 123] width 75 height 6
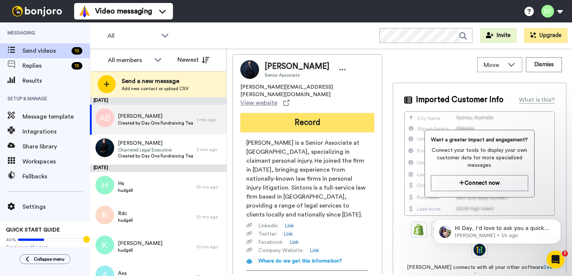
click at [304, 113] on button "Record" at bounding box center [307, 122] width 134 height 19
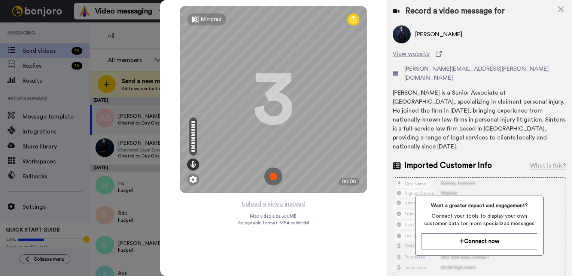
click at [280, 178] on img at bounding box center [273, 177] width 18 height 18
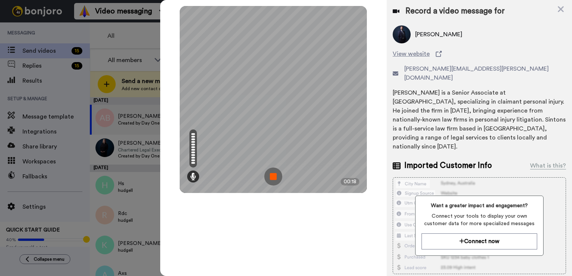
click at [271, 180] on img at bounding box center [273, 177] width 18 height 18
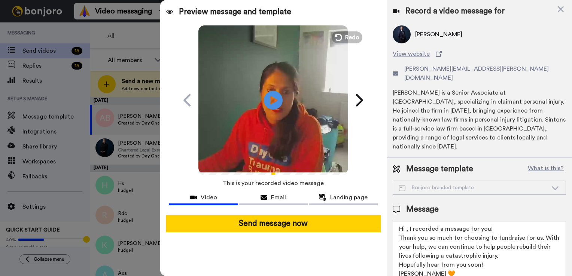
drag, startPoint x: 421, startPoint y: 257, endPoint x: 398, endPoint y: 245, distance: 25.3
click at [398, 245] on textarea "Hi , I recorded a message for you! Thank you so much for choosing to fundraise …" at bounding box center [478, 254] width 173 height 67
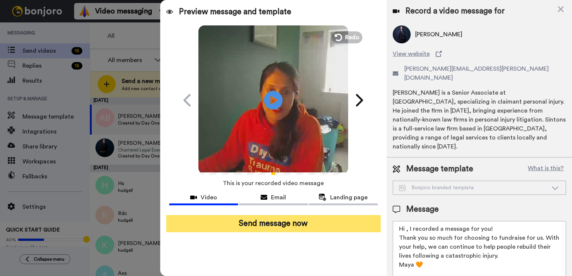
type textarea "Hi , I recorded a message for you! Thank you so much for choosing to fundraise …"
click at [310, 230] on button "Send message now" at bounding box center [273, 223] width 214 height 17
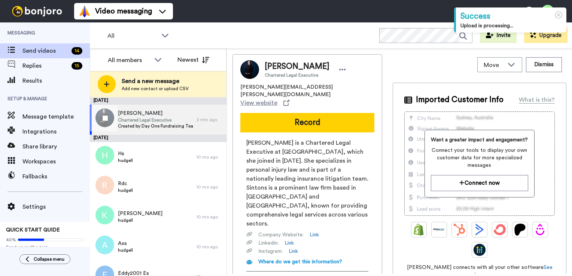
click at [159, 114] on span "[PERSON_NAME]" at bounding box center [155, 113] width 75 height 7
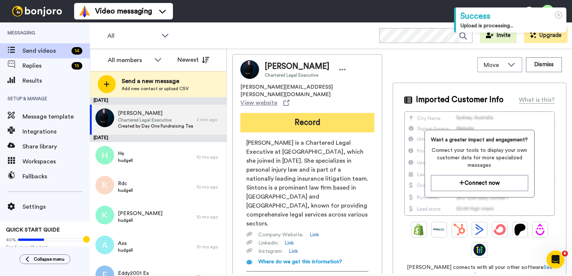
click at [322, 113] on button "Record" at bounding box center [307, 122] width 134 height 19
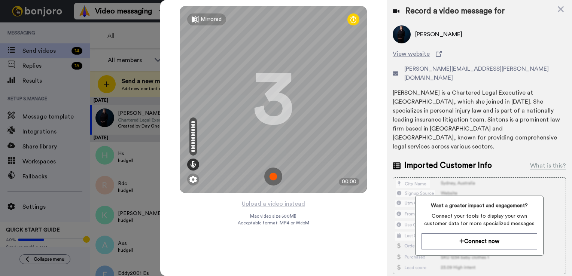
click at [274, 175] on img at bounding box center [273, 177] width 18 height 18
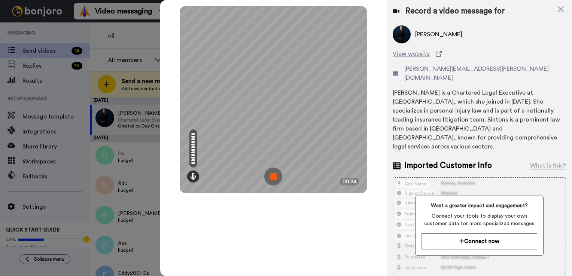
click at [272, 174] on img at bounding box center [273, 177] width 18 height 18
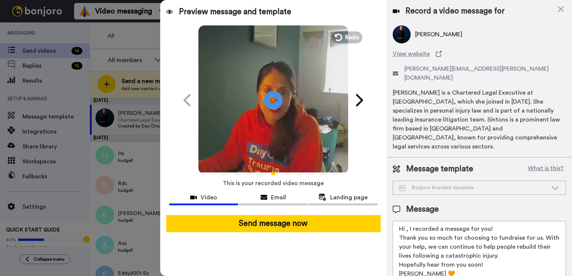
drag, startPoint x: 421, startPoint y: 255, endPoint x: 399, endPoint y: 257, distance: 22.5
click at [399, 257] on textarea "Hi , I recorded a message for you! Thank you so much for choosing to fundraise …" at bounding box center [478, 254] width 173 height 67
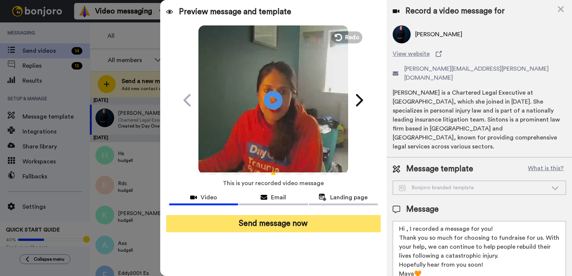
type textarea "Hi , I recorded a message for you! Thank you so much for choosing to fundraise …"
click at [332, 230] on button "Send message now" at bounding box center [273, 223] width 214 height 17
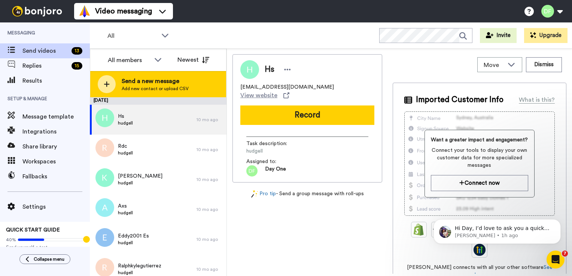
click at [152, 90] on span "Add new contact or upload CSV" at bounding box center [155, 89] width 67 height 6
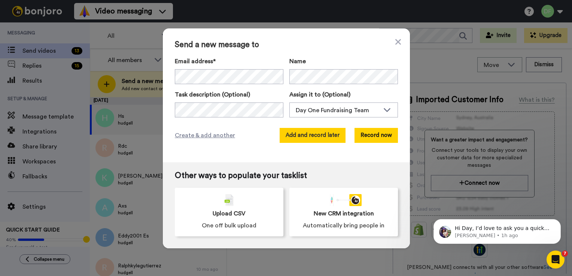
click at [304, 141] on button "Add and record later" at bounding box center [312, 135] width 66 height 15
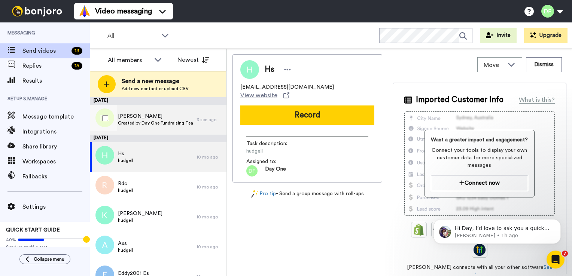
click at [145, 122] on span "Created by Day One Fundraising Team" at bounding box center [155, 123] width 75 height 6
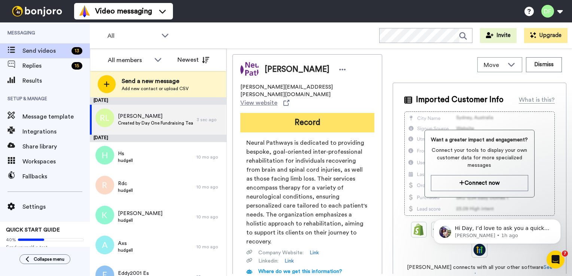
click at [306, 117] on button "Record" at bounding box center [307, 122] width 134 height 19
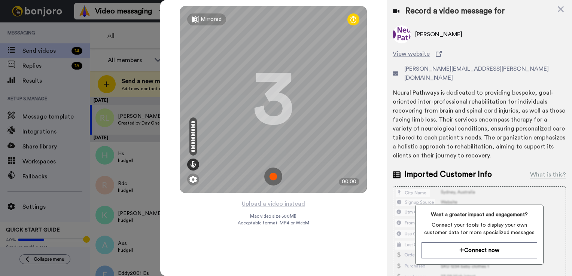
click at [272, 179] on img at bounding box center [273, 177] width 18 height 18
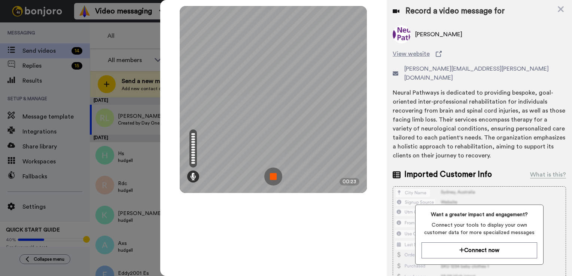
click at [273, 177] on img at bounding box center [273, 177] width 18 height 18
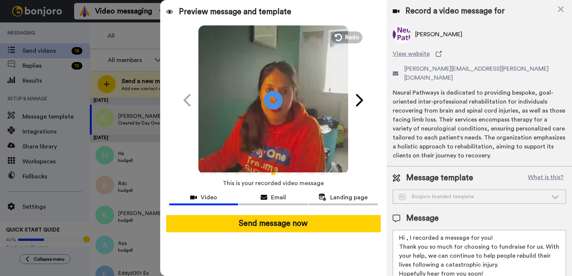
scroll to position [18, 0]
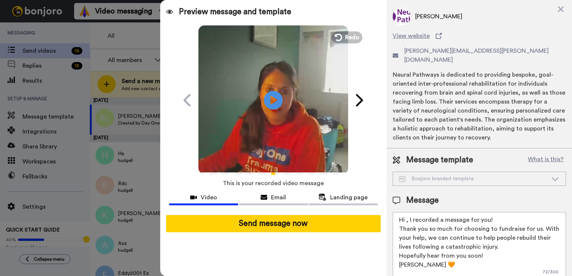
drag, startPoint x: 419, startPoint y: 255, endPoint x: 395, endPoint y: 254, distance: 24.3
click at [395, 254] on textarea "Hi , I recorded a message for you! Thank you so much for choosing to fundraise …" at bounding box center [478, 245] width 173 height 67
drag, startPoint x: 483, startPoint y: 242, endPoint x: 395, endPoint y: 246, distance: 88.4
click at [395, 246] on textarea "Hi , I recorded a message for you! Thank you so much for choosing to fundraise …" at bounding box center [478, 245] width 173 height 67
drag, startPoint x: 494, startPoint y: 248, endPoint x: 398, endPoint y: 246, distance: 95.8
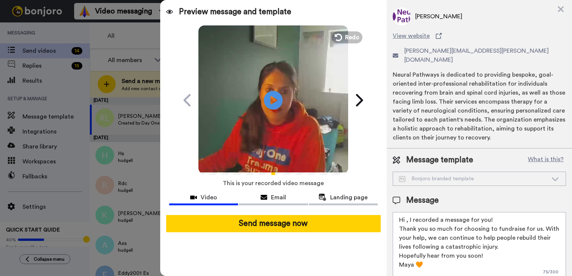
click at [398, 246] on textarea "Hi , I recorded a message for you! Thank you so much for choosing to fundraise …" at bounding box center [478, 245] width 173 height 67
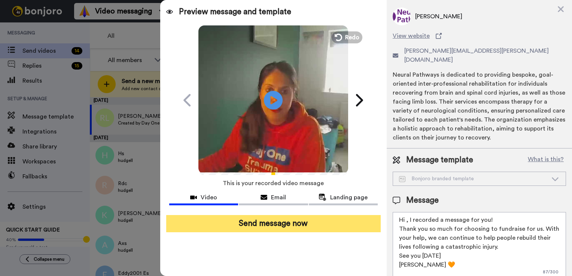
type textarea "Hi , I recorded a message for you! Thank you so much for choosing to fundraise …"
click at [267, 228] on button "Send message now" at bounding box center [273, 223] width 214 height 17
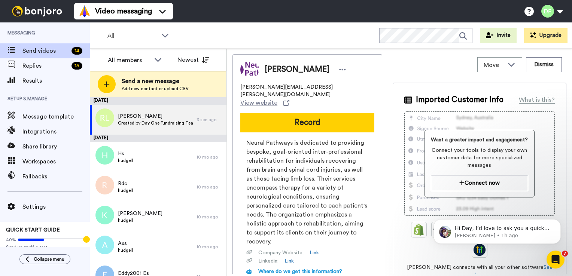
scroll to position [0, 0]
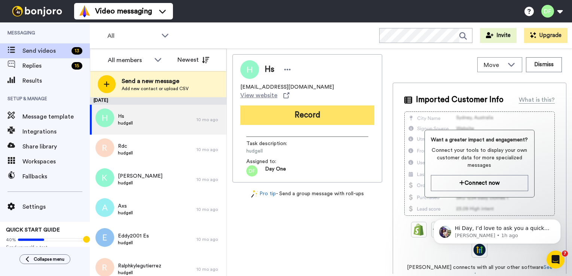
click at [345, 106] on button "Record" at bounding box center [307, 115] width 134 height 19
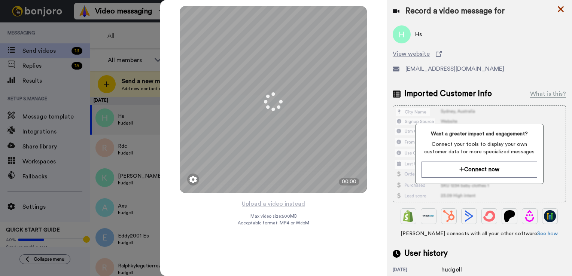
click at [559, 5] on icon at bounding box center [560, 8] width 7 height 9
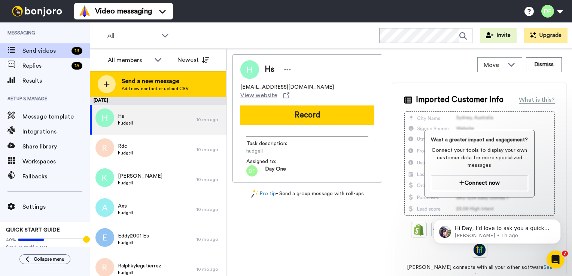
click at [162, 88] on span "Add new contact or upload CSV" at bounding box center [155, 89] width 67 height 6
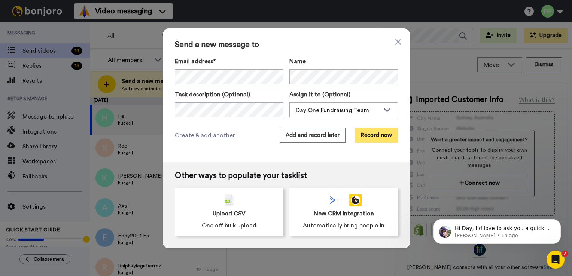
click at [380, 135] on button "Record now" at bounding box center [375, 135] width 43 height 15
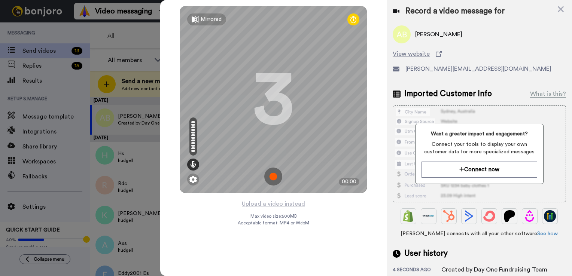
click at [278, 179] on img at bounding box center [273, 177] width 18 height 18
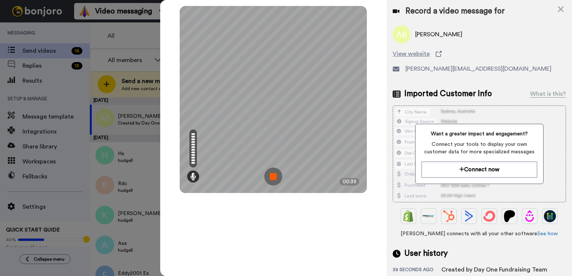
click at [278, 179] on img at bounding box center [273, 177] width 18 height 18
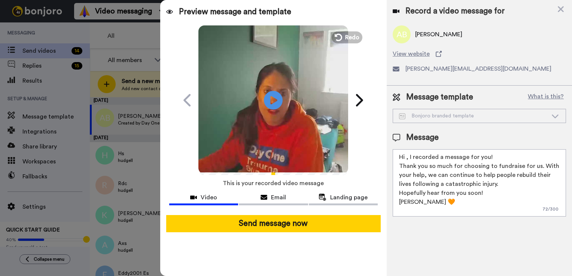
drag, startPoint x: 419, startPoint y: 204, endPoint x: 398, endPoint y: 194, distance: 23.6
click at [398, 194] on textarea "Hi , I recorded a message for you! Thank you so much for choosing to fundraise …" at bounding box center [478, 182] width 173 height 67
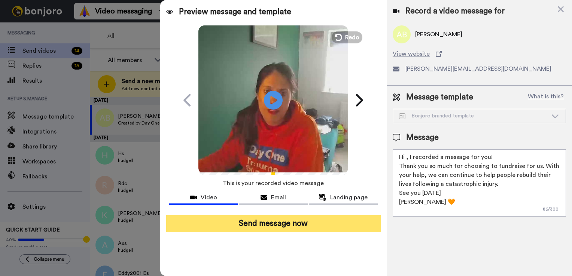
type textarea "Hi , I recorded a message for you! Thank you so much for choosing to fundraise …"
click at [288, 228] on button "Send message now" at bounding box center [273, 223] width 214 height 17
